Goal: Task Accomplishment & Management: Use online tool/utility

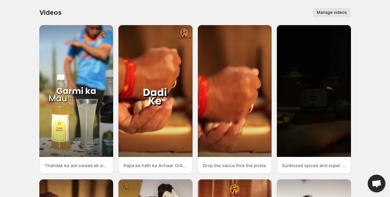
click at [332, 7] on div "Videos. This page is ready Videos Manage videos More actions Manage videos" at bounding box center [195, 12] width 312 height 25
click at [334, 17] on div "Videos. This page is ready Videos Manage videos More actions Manage videos" at bounding box center [195, 12] width 312 height 25
click at [333, 15] on button "Manage videos" at bounding box center [332, 12] width 38 height 9
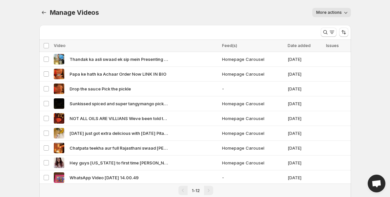
click at [323, 17] on button "More actions" at bounding box center [332, 12] width 39 height 9
click at [292, 13] on div "More actions" at bounding box center [229, 12] width 244 height 9
click at [44, 12] on icon "Manage Videos" at bounding box center [44, 12] width 7 height 7
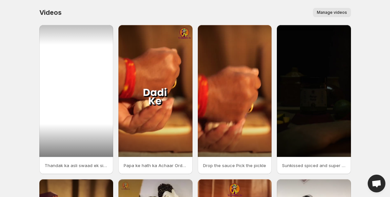
scroll to position [161, 0]
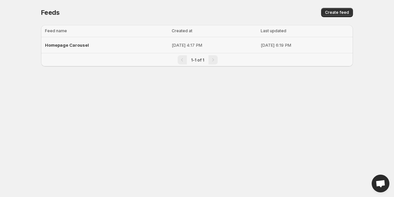
click at [80, 45] on span "Homepage Carousel" at bounding box center [67, 44] width 44 height 5
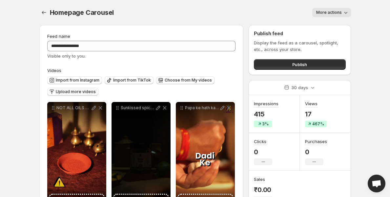
scroll to position [7, 0]
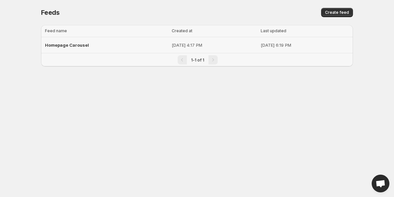
click at [71, 45] on span "Homepage Carousel" at bounding box center [67, 44] width 44 height 5
click at [66, 47] on div "Homepage Carousel" at bounding box center [106, 45] width 123 height 12
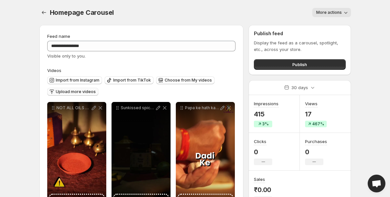
click at [67, 93] on span "Upload more videos" at bounding box center [76, 91] width 40 height 5
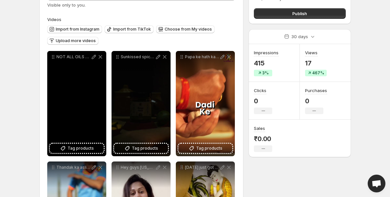
scroll to position [34, 0]
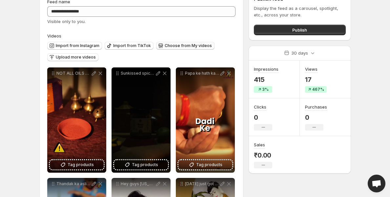
click at [185, 49] on button "Choose from My videos" at bounding box center [185, 46] width 58 height 8
click at [199, 44] on span "Choose from My videos" at bounding box center [188, 45] width 47 height 5
